Goal: Information Seeking & Learning: Learn about a topic

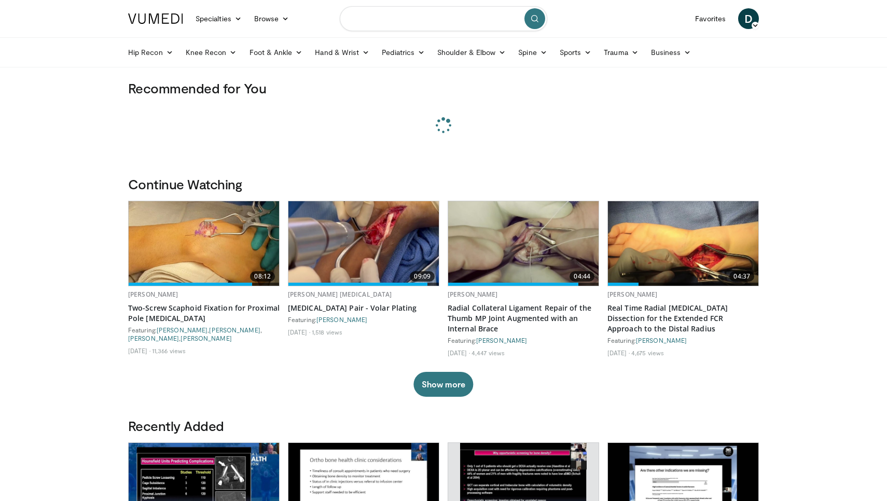
click at [453, 15] on input "Search topics, interventions" at bounding box center [444, 18] width 208 height 25
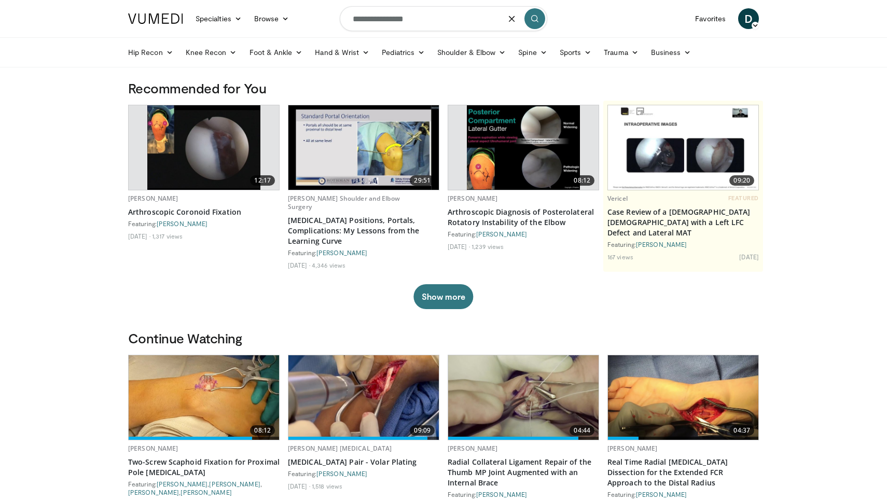
type input "**********"
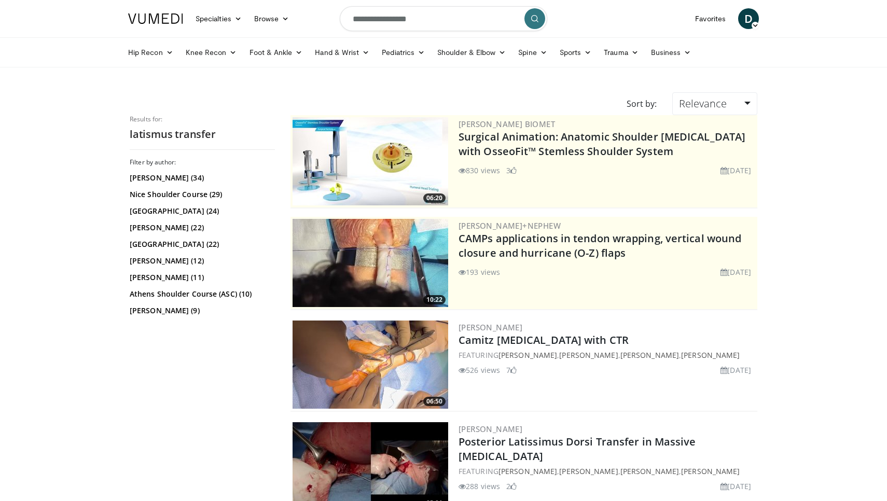
click at [366, 18] on input "**********" at bounding box center [444, 18] width 208 height 25
type input "**********"
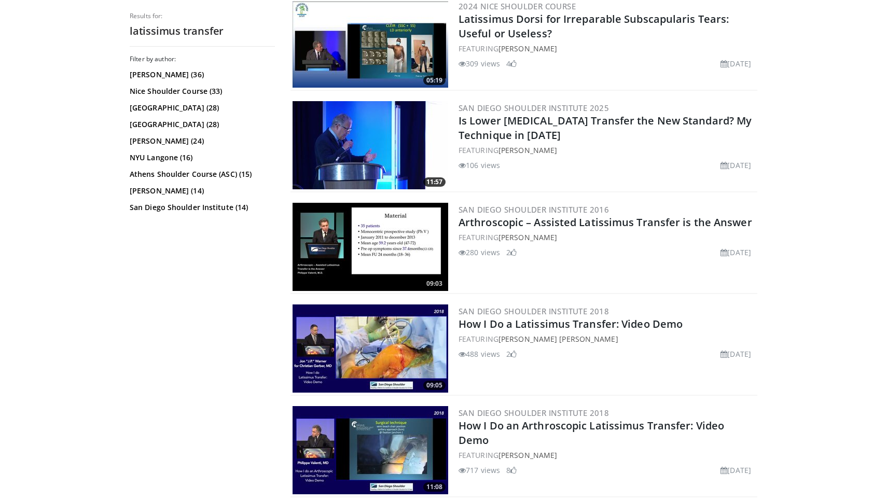
scroll to position [942, 0]
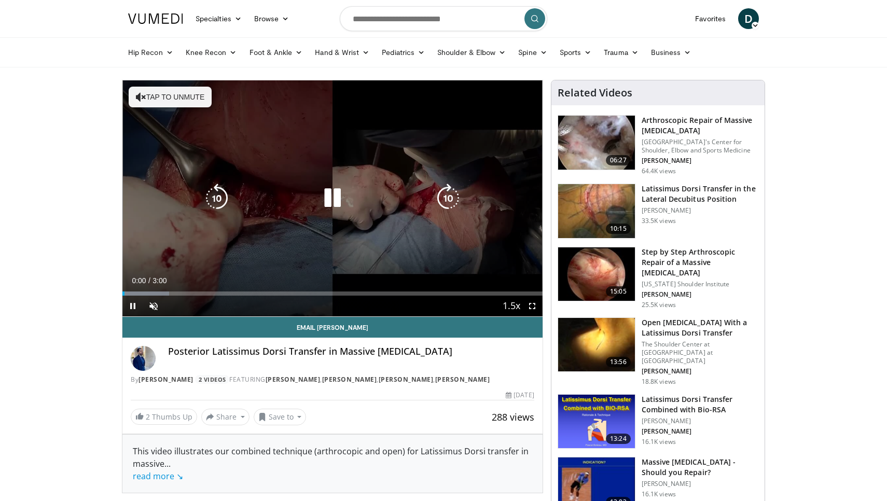
click at [332, 204] on icon "Video Player" at bounding box center [332, 198] width 29 height 29
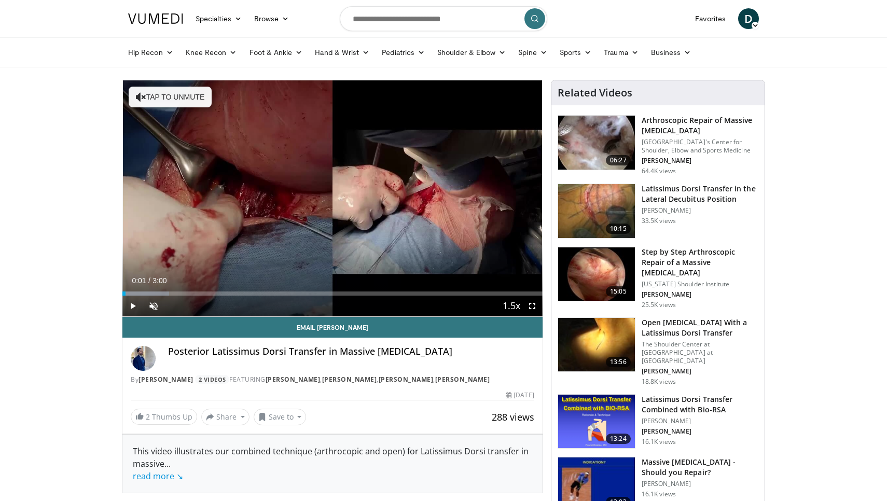
click at [133, 308] on span "Video Player" at bounding box center [132, 306] width 21 height 21
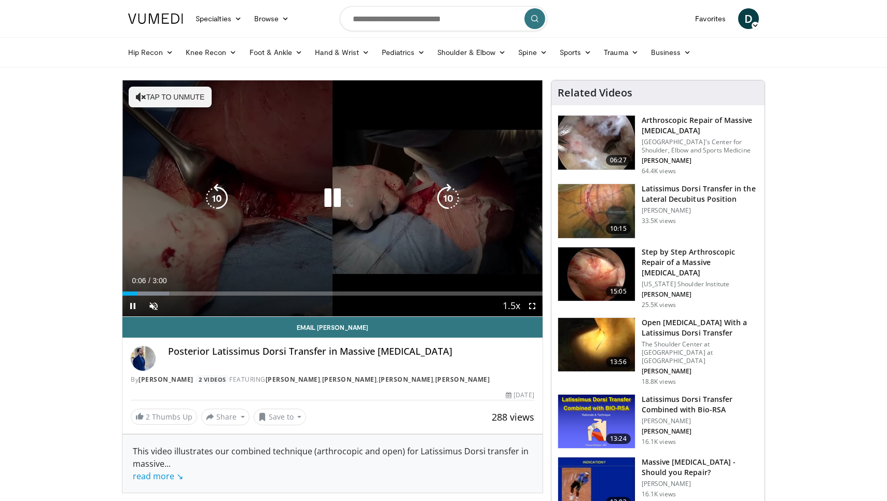
click at [179, 102] on button "Tap to unmute" at bounding box center [170, 97] width 83 height 21
click at [330, 198] on icon "Video Player" at bounding box center [332, 198] width 29 height 29
click at [330, 204] on icon "Video Player" at bounding box center [332, 198] width 29 height 29
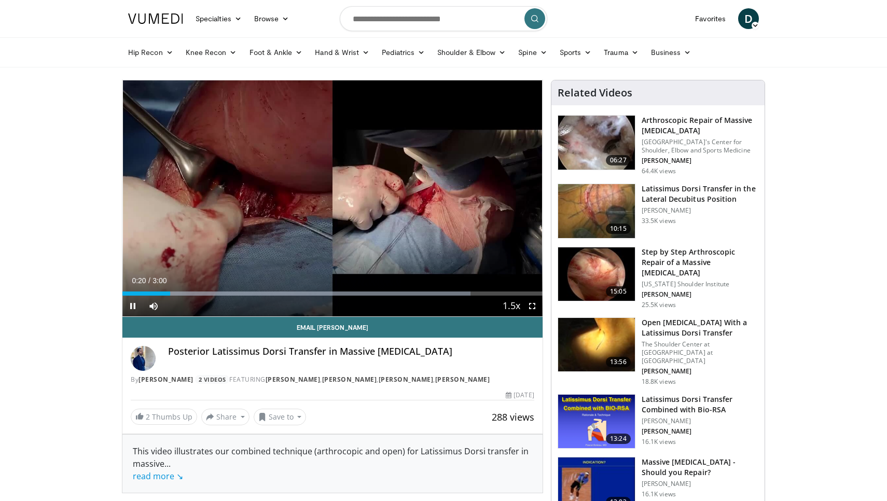
click at [531, 306] on span "Video Player" at bounding box center [532, 306] width 21 height 21
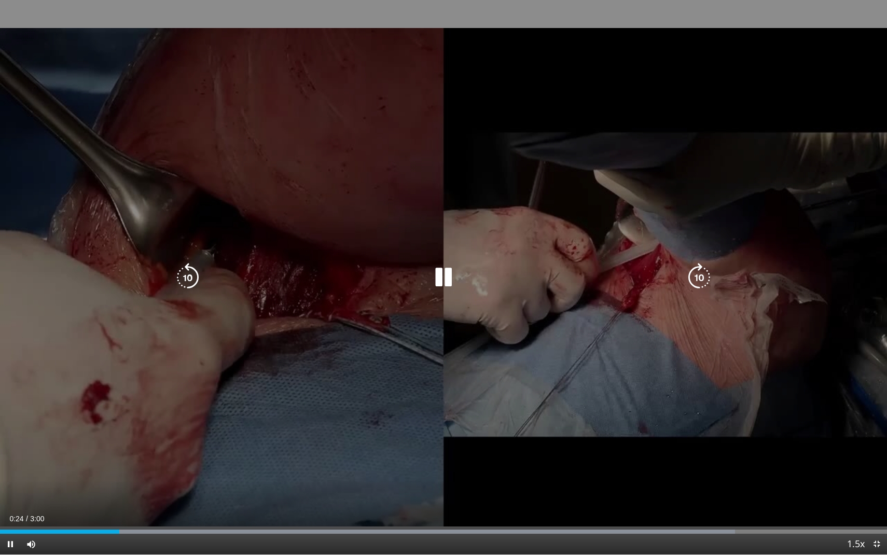
click at [188, 384] on div "10 seconds Tap to unmute" at bounding box center [443, 277] width 887 height 555
click at [432, 281] on icon "Video Player" at bounding box center [443, 277] width 29 height 29
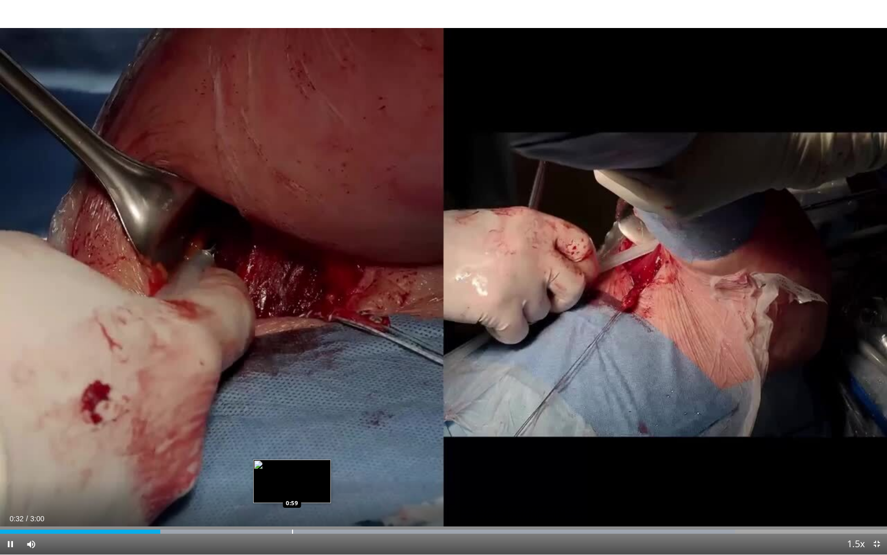
click at [292, 501] on div "Progress Bar" at bounding box center [292, 532] width 1 height 4
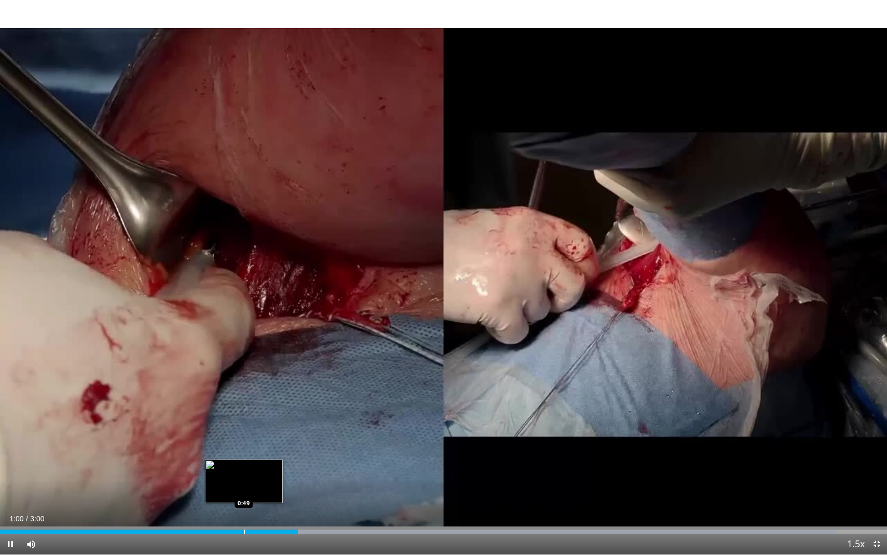
click at [244, 501] on div "Progress Bar" at bounding box center [244, 532] width 1 height 4
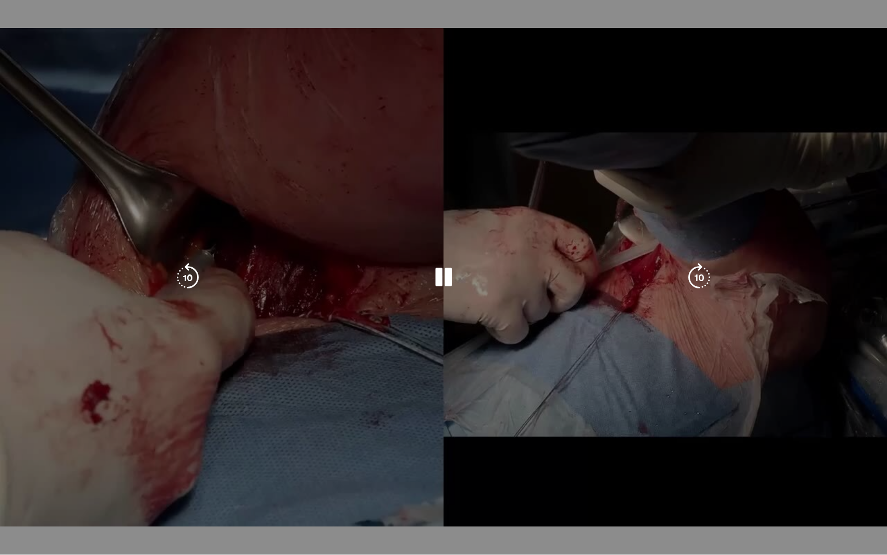
click at [225, 501] on div "10 seconds Tap to unmute" at bounding box center [443, 277] width 887 height 555
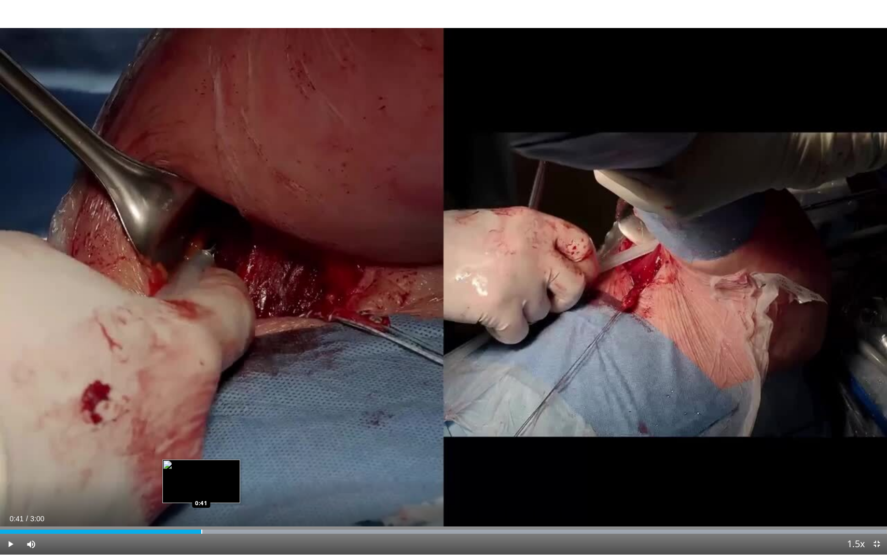
click at [201, 501] on div "Progress Bar" at bounding box center [201, 532] width 1 height 4
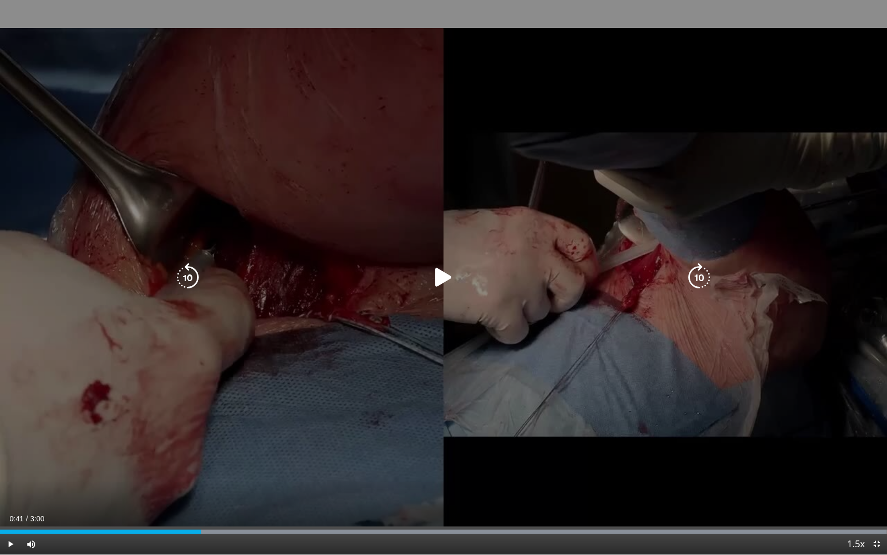
click at [422, 383] on div "10 seconds Tap to unmute" at bounding box center [443, 277] width 887 height 555
click at [447, 286] on icon "Video Player" at bounding box center [443, 277] width 29 height 29
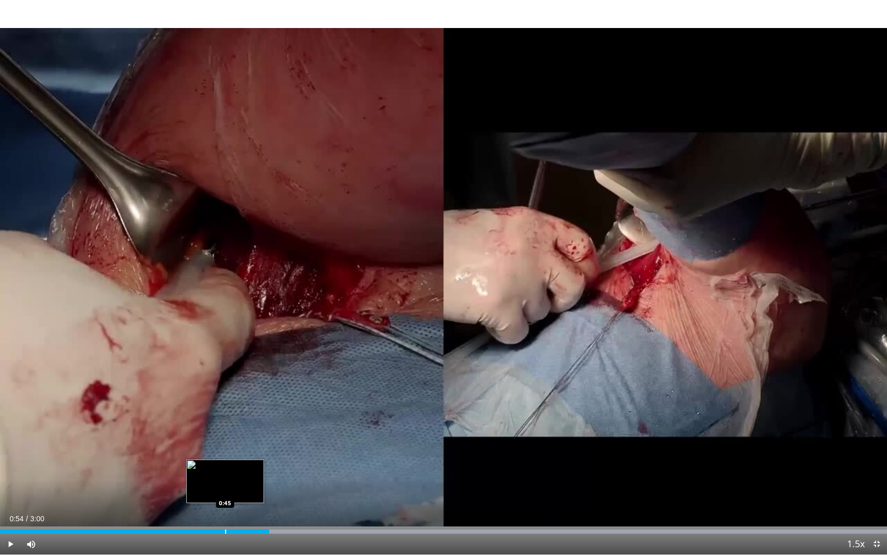
click at [222, 501] on div "Loaded : 99.96% 0:54 0:45" at bounding box center [443, 529] width 887 height 10
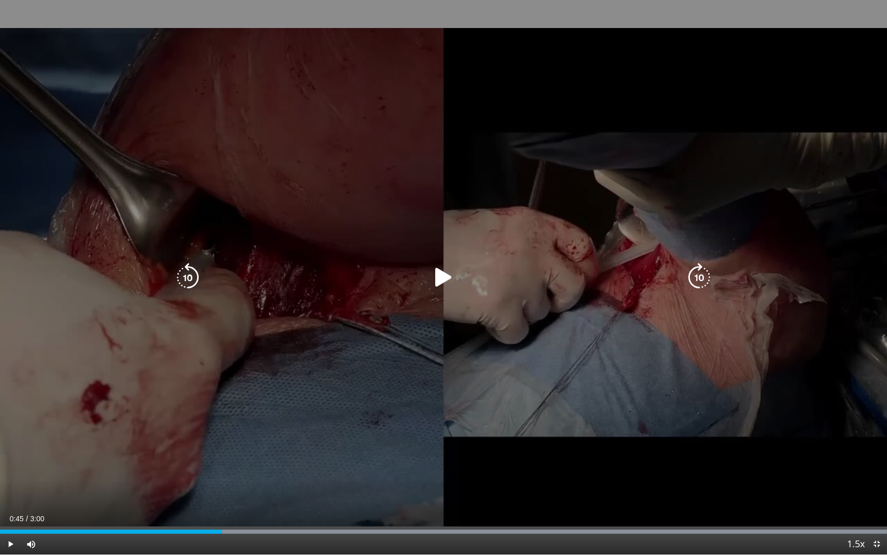
click at [436, 287] on icon "Video Player" at bounding box center [443, 277] width 29 height 29
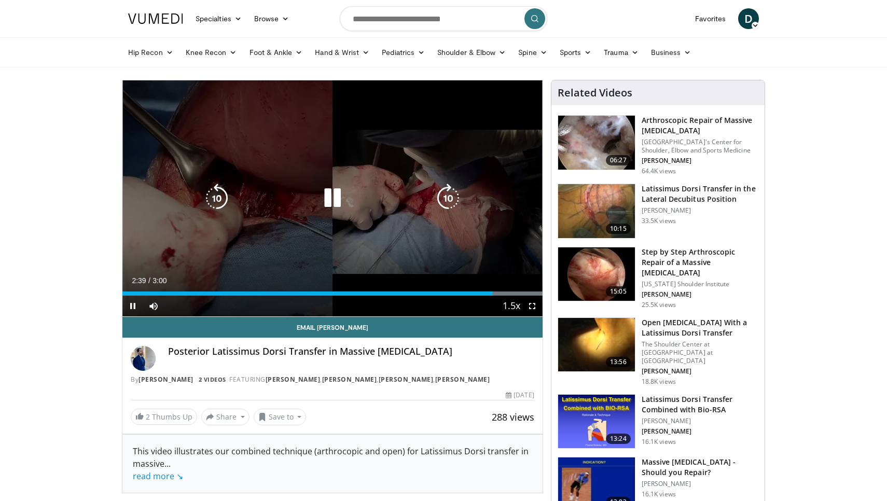
click at [337, 200] on icon "Video Player" at bounding box center [332, 198] width 29 height 29
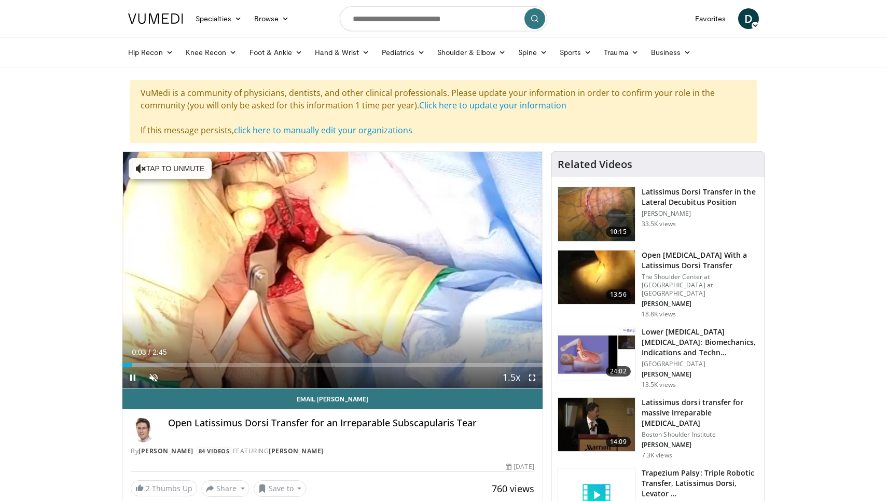
click at [535, 379] on span "Video Player" at bounding box center [532, 377] width 21 height 21
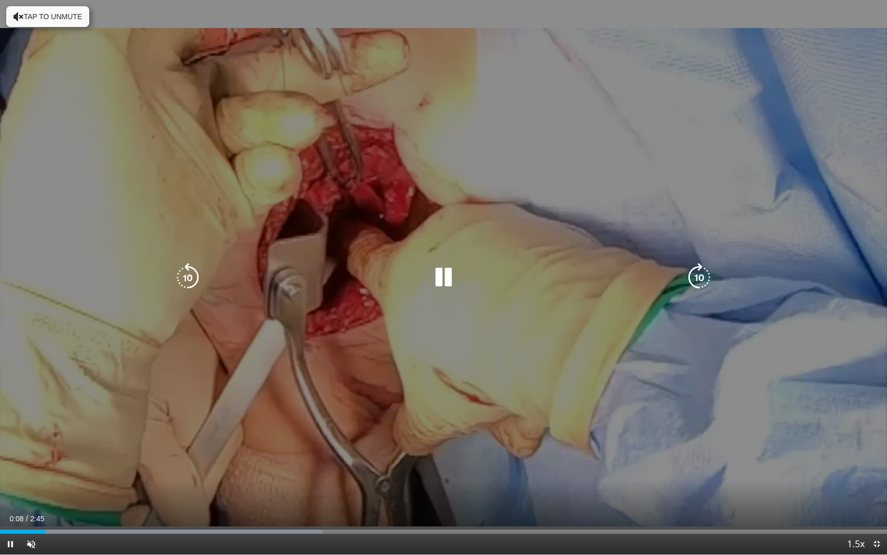
click at [36, 20] on button "Tap to unmute" at bounding box center [47, 16] width 83 height 21
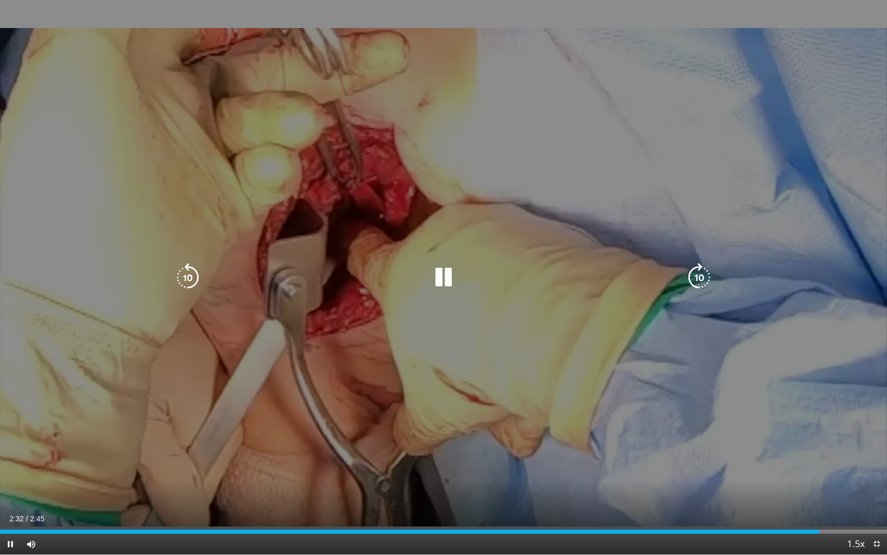
click at [424, 282] on div "Video Player" at bounding box center [443, 277] width 532 height 21
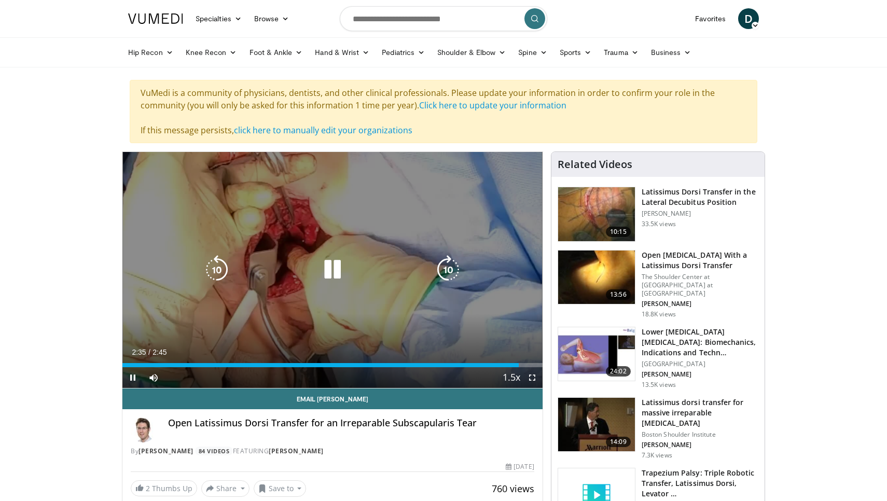
click at [332, 268] on icon "Video Player" at bounding box center [332, 269] width 29 height 29
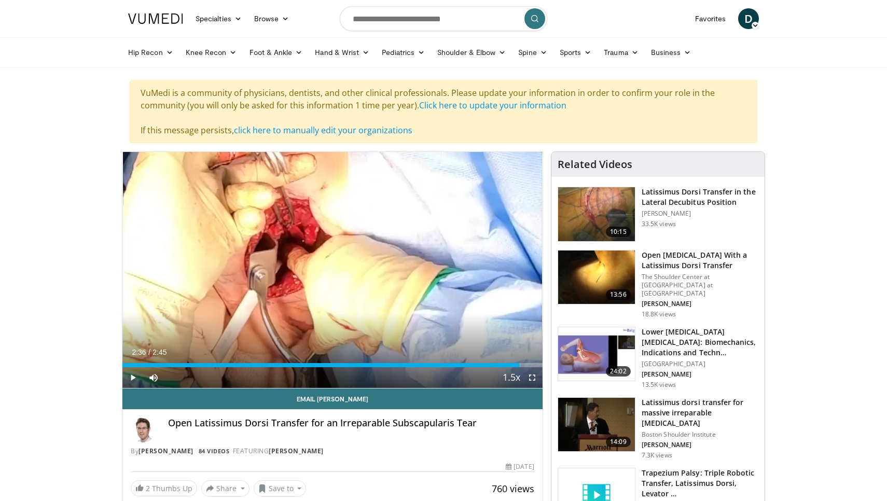
click at [706, 254] on h3 "Open [MEDICAL_DATA] With a Latissimus Dorsi Transfer" at bounding box center [700, 260] width 117 height 21
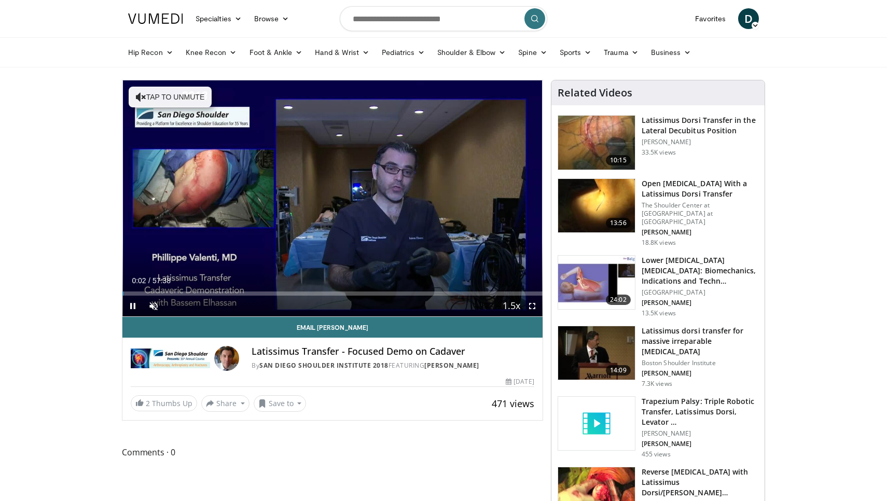
click at [532, 306] on span "Video Player" at bounding box center [532, 306] width 21 height 21
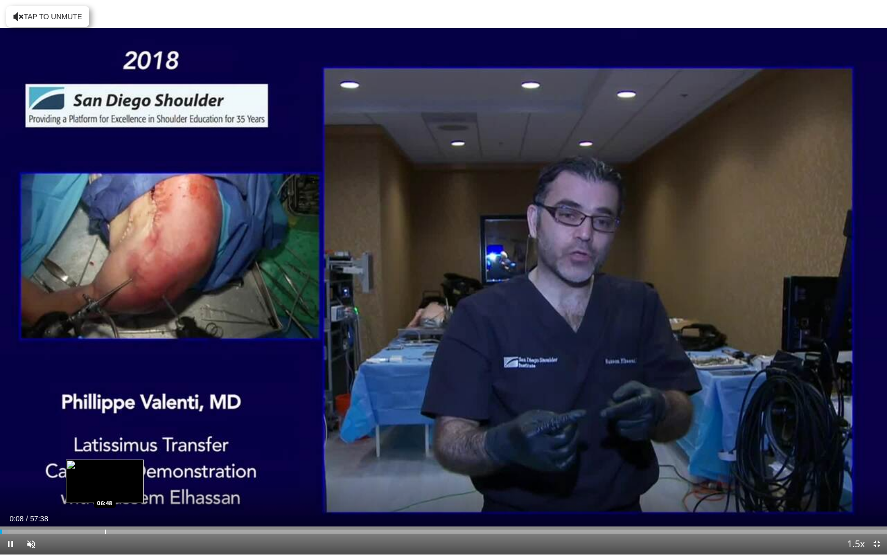
click at [107, 501] on div "Loaded : 0.87% 00:08 06:48" at bounding box center [443, 529] width 887 height 10
click at [90, 501] on div "Loaded : 12.18% 06:58 05:51" at bounding box center [443, 529] width 887 height 10
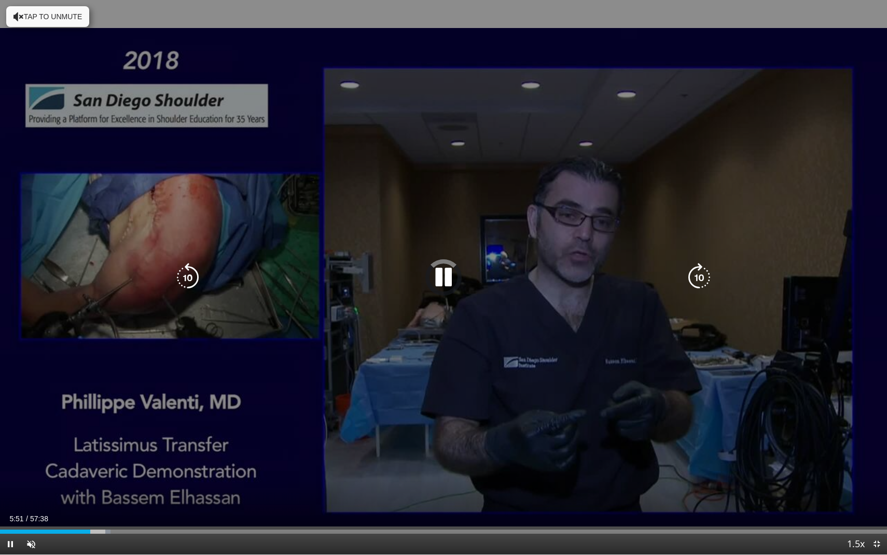
click at [57, 16] on button "Tap to unmute" at bounding box center [47, 16] width 83 height 21
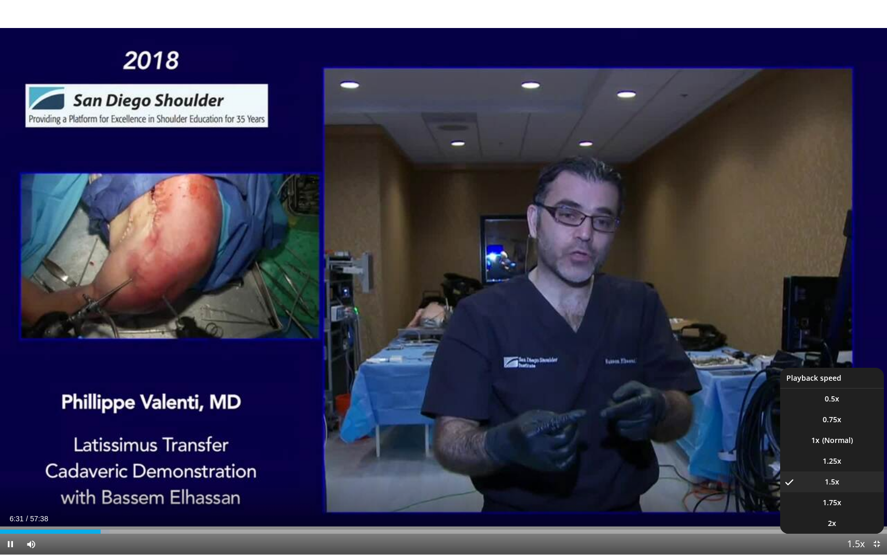
click at [852, 501] on span "Video Player" at bounding box center [856, 544] width 15 height 21
click at [845, 501] on li "1.75x" at bounding box center [832, 502] width 104 height 21
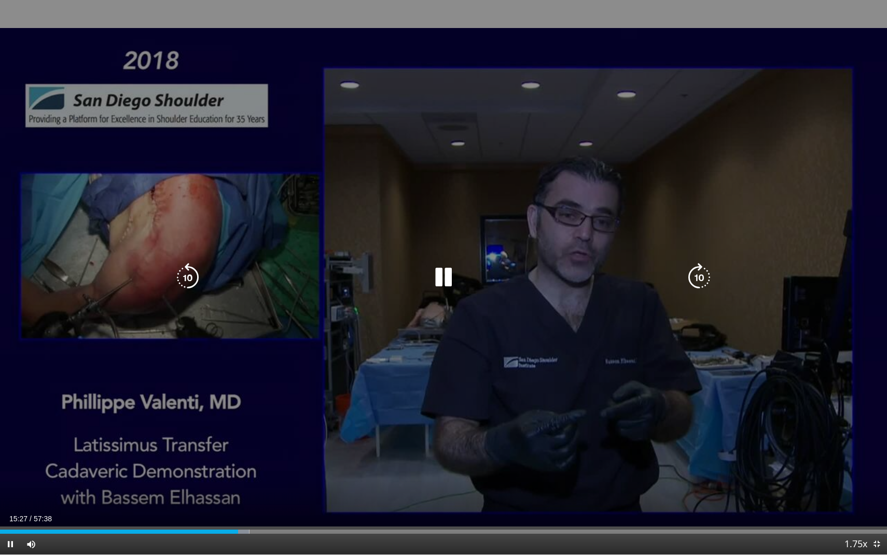
click at [446, 276] on icon "Video Player" at bounding box center [443, 277] width 29 height 29
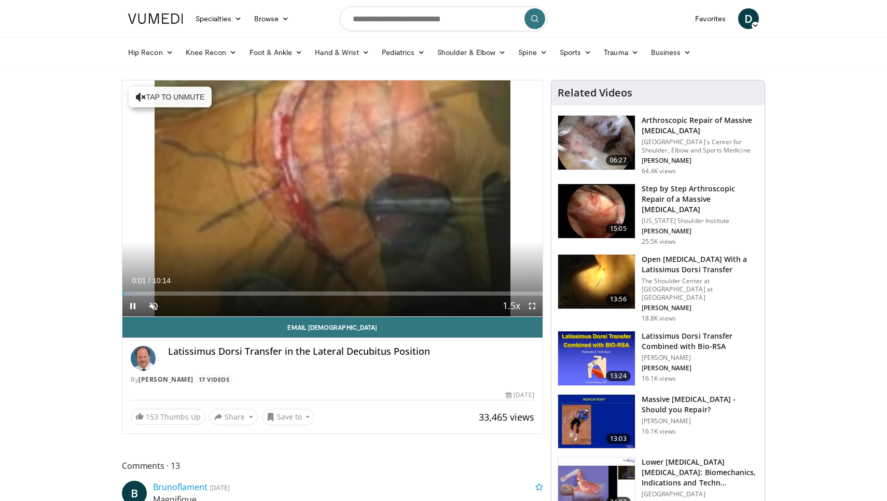
click at [527, 306] on span "Video Player" at bounding box center [532, 306] width 21 height 21
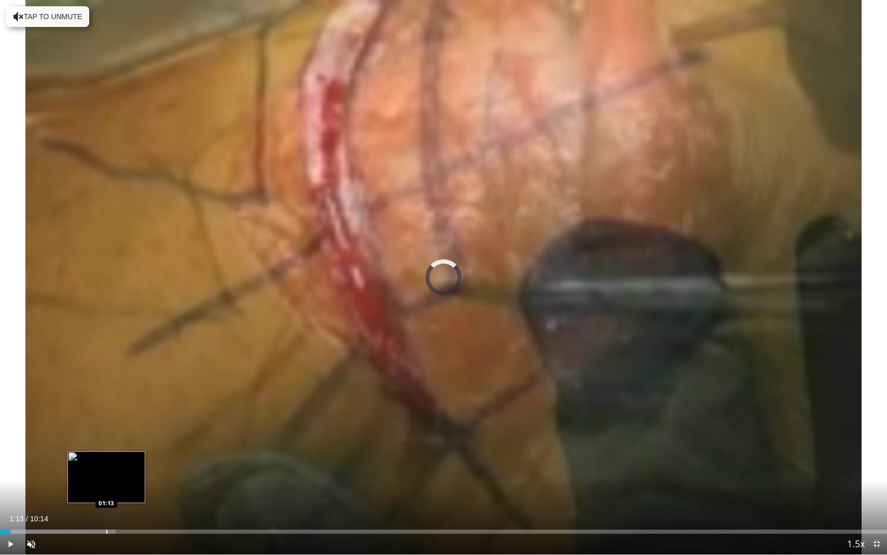
click at [105, 501] on div "Progress Bar" at bounding box center [58, 532] width 116 height 4
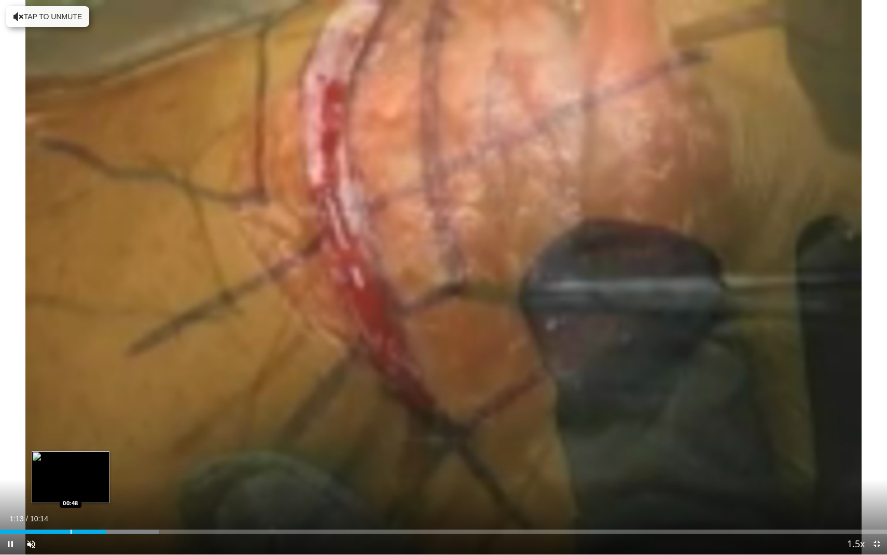
click at [71, 501] on div "Progress Bar" at bounding box center [71, 532] width 1 height 4
click at [42, 501] on div "Current Time 0:50 / Duration 10:14 Pause Skip Backward Skip Forward Unmute Load…" at bounding box center [443, 544] width 887 height 21
click at [40, 501] on div "Progress Bar" at bounding box center [40, 532] width 1 height 4
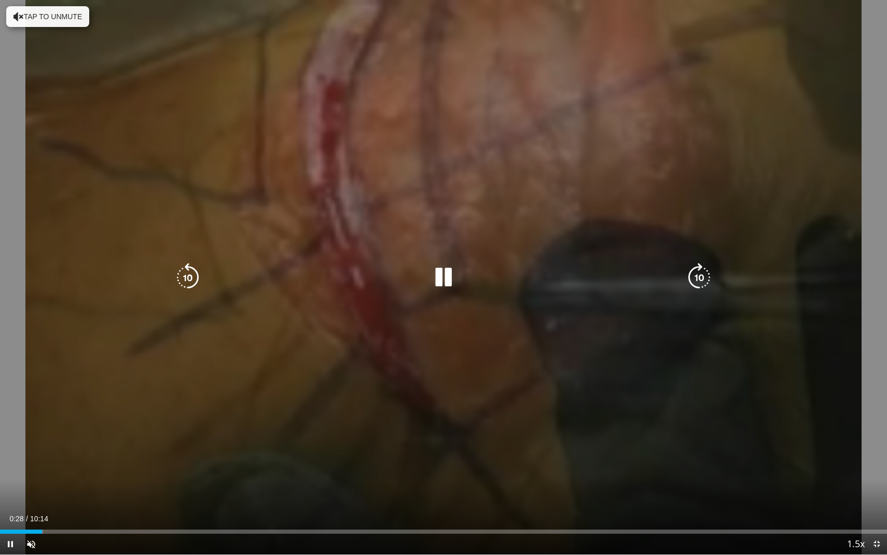
click at [434, 281] on icon "Video Player" at bounding box center [443, 277] width 29 height 29
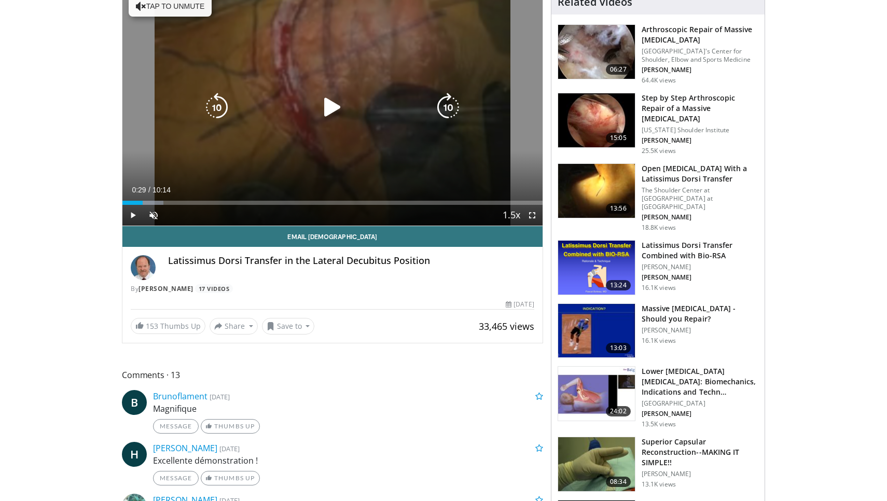
scroll to position [93, 0]
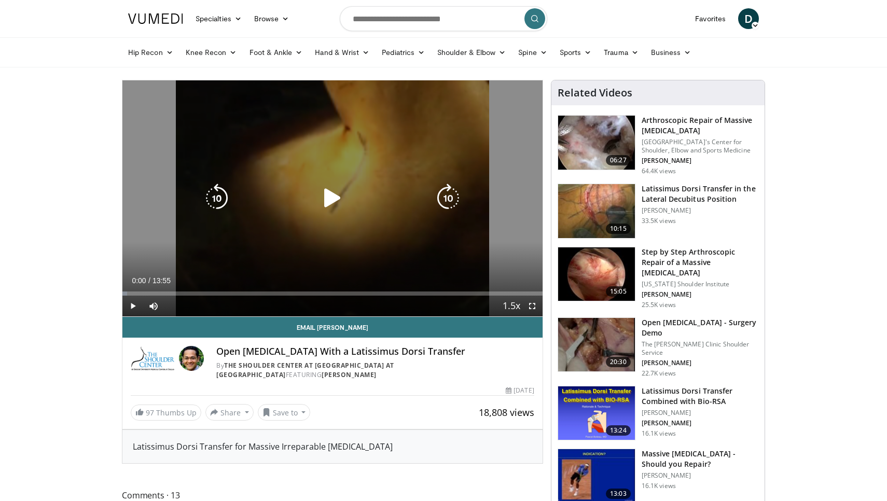
click at [330, 197] on icon "Video Player" at bounding box center [332, 198] width 29 height 29
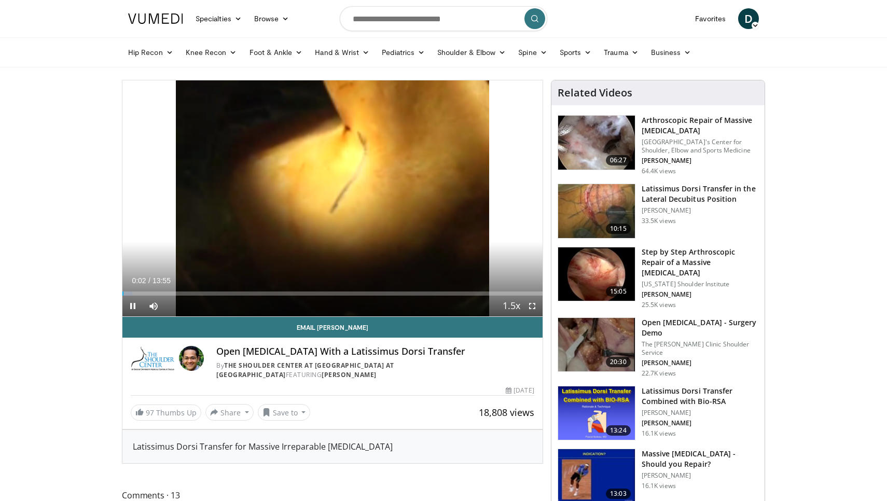
click at [531, 309] on span "Video Player" at bounding box center [532, 306] width 21 height 21
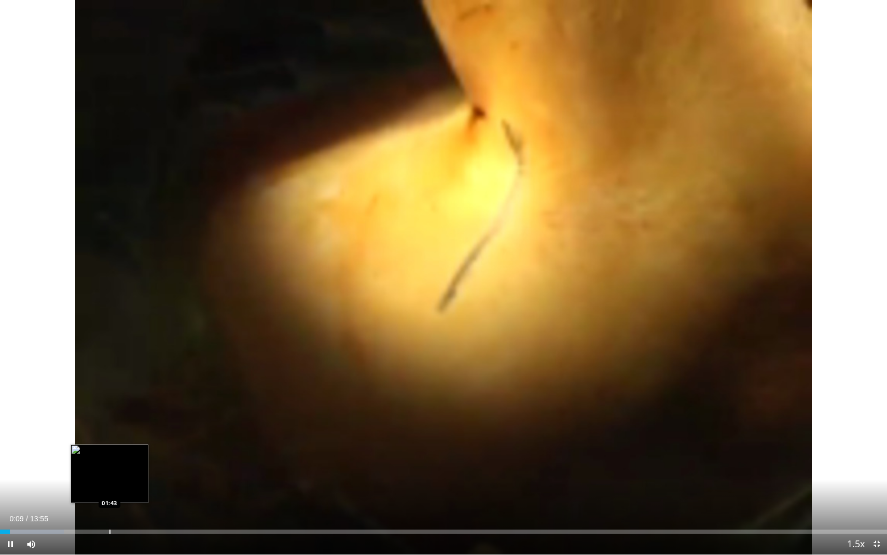
click at [111, 501] on div "Loaded : 7.19% 00:09 01:43" at bounding box center [443, 529] width 887 height 10
click at [144, 501] on div "Loaded : 16.16% 01:47 02:15" at bounding box center [443, 529] width 887 height 10
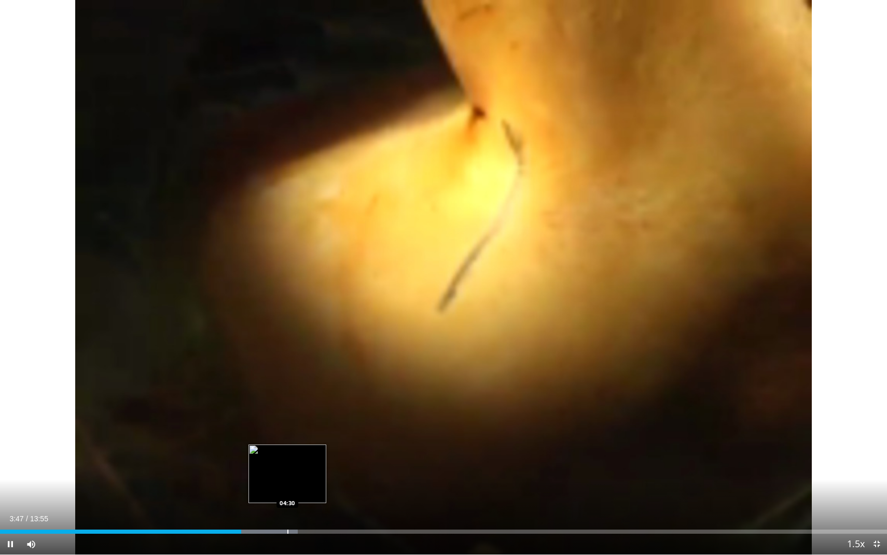
click at [287, 501] on div "Progress Bar" at bounding box center [287, 532] width 1 height 4
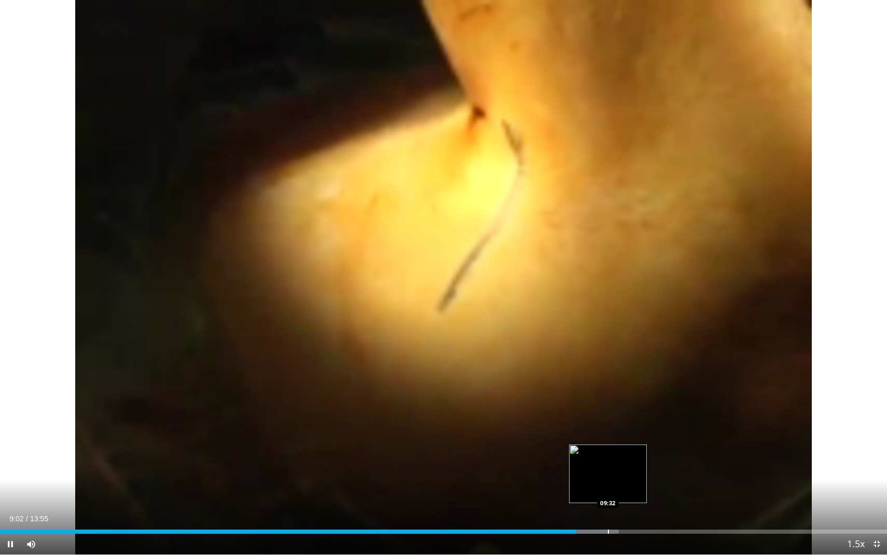
click at [608, 501] on div "Loaded : 69.75% 09:02 09:32" at bounding box center [443, 529] width 887 height 10
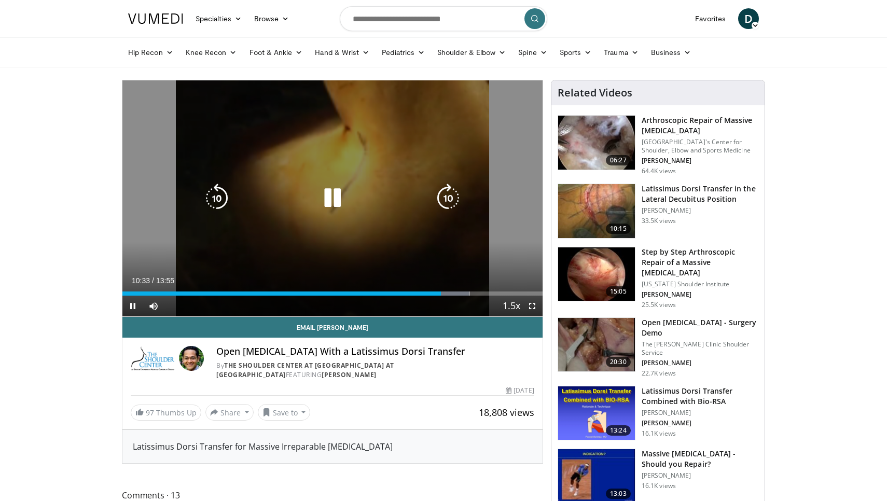
click at [330, 201] on icon "Video Player" at bounding box center [332, 198] width 29 height 29
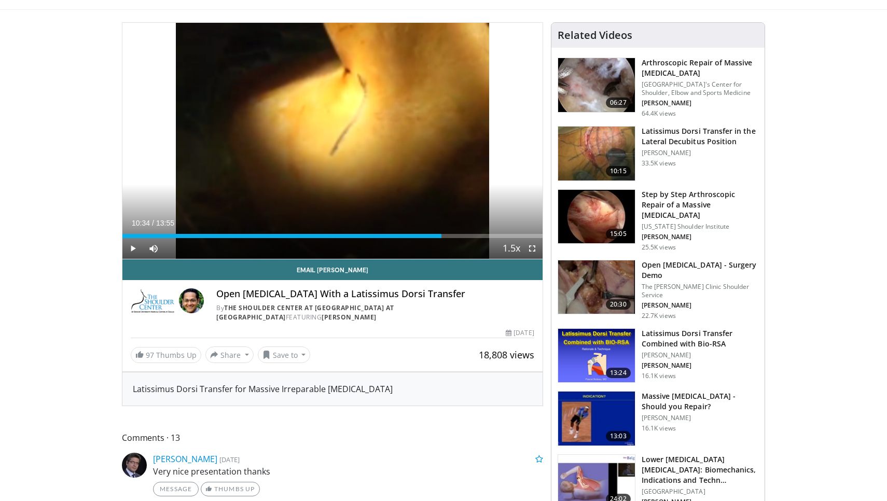
scroll to position [61, 0]
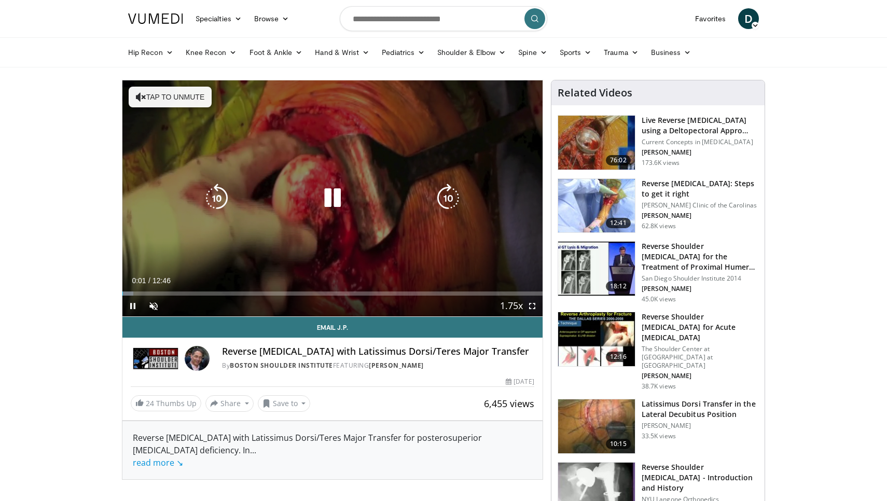
click at [189, 98] on button "Tap to unmute" at bounding box center [170, 97] width 83 height 21
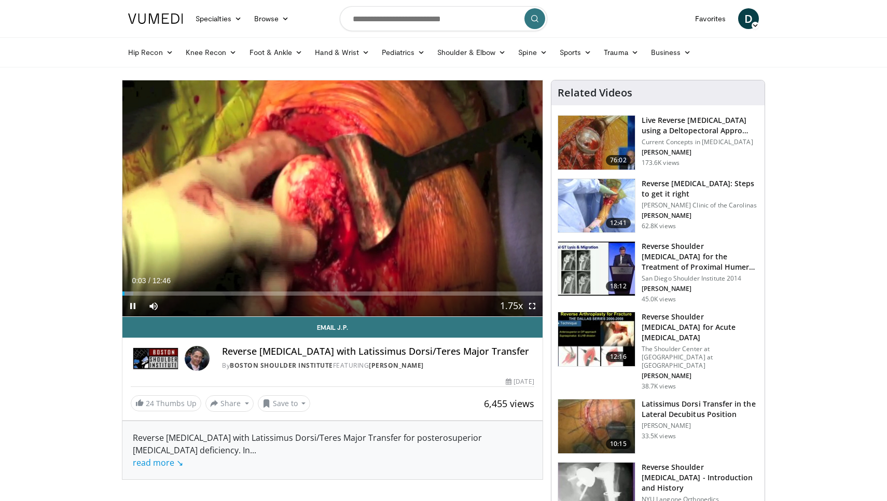
click at [533, 307] on span "Video Player" at bounding box center [532, 306] width 21 height 21
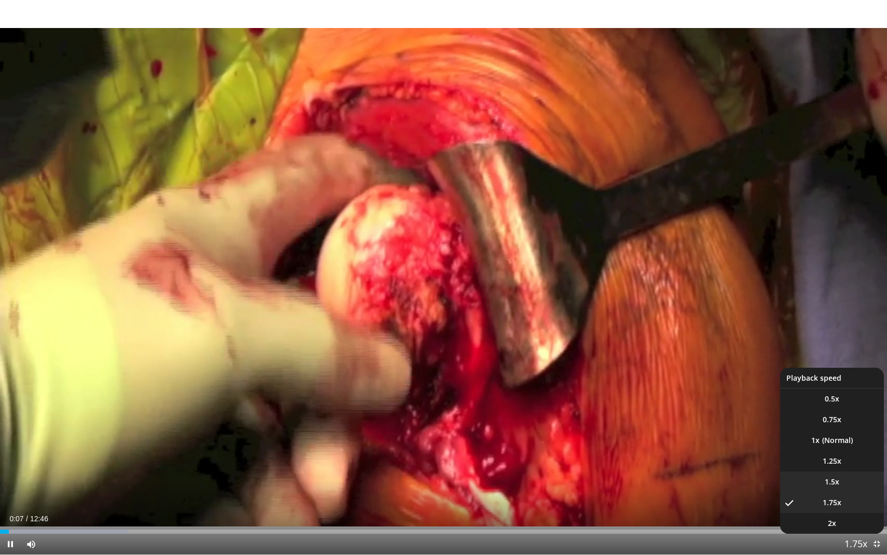
click at [835, 486] on span "1.5x" at bounding box center [832, 482] width 15 height 10
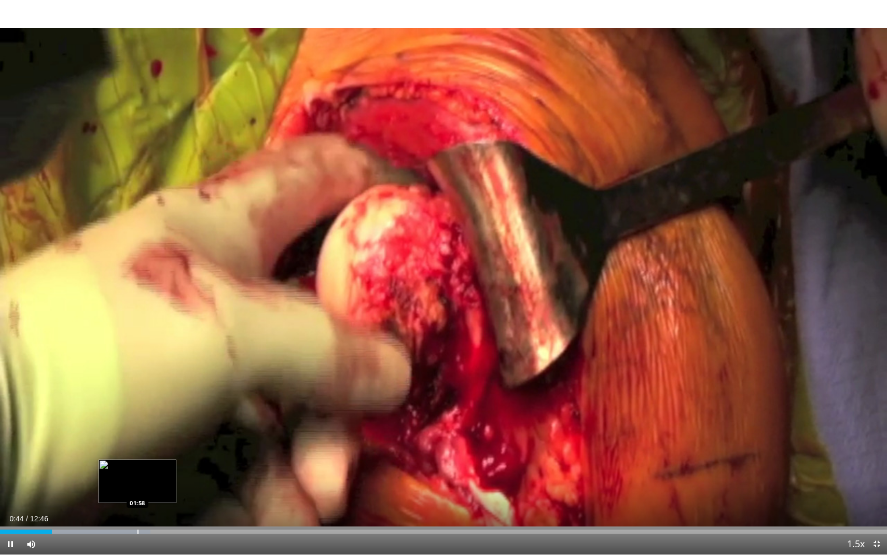
click at [137, 501] on div "Progress Bar" at bounding box center [137, 532] width 1 height 4
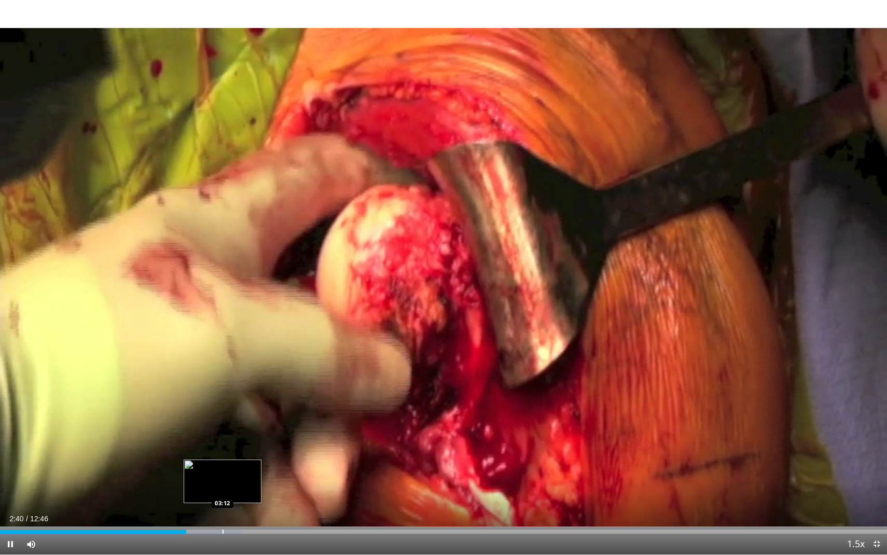
click at [223, 501] on div "Progress Bar" at bounding box center [223, 532] width 1 height 4
click at [214, 501] on div "Progress Bar" at bounding box center [214, 532] width 1 height 4
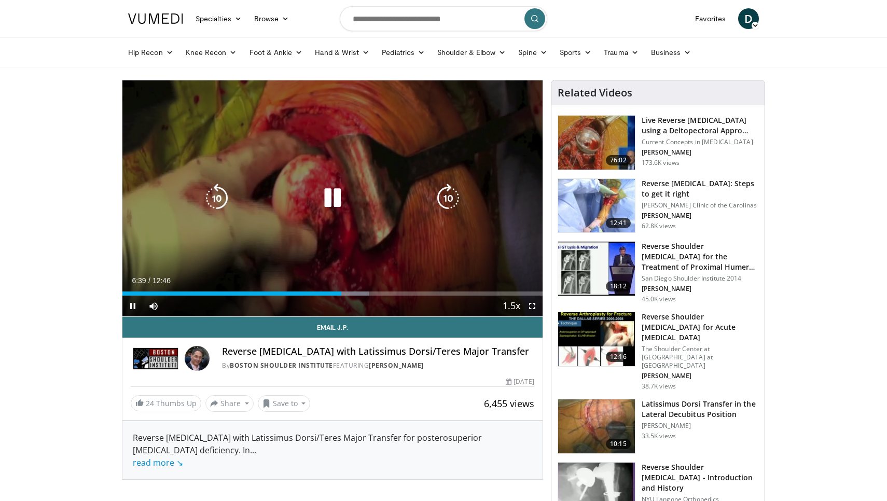
click at [329, 192] on icon "Video Player" at bounding box center [332, 198] width 29 height 29
